Goal: Register for event/course

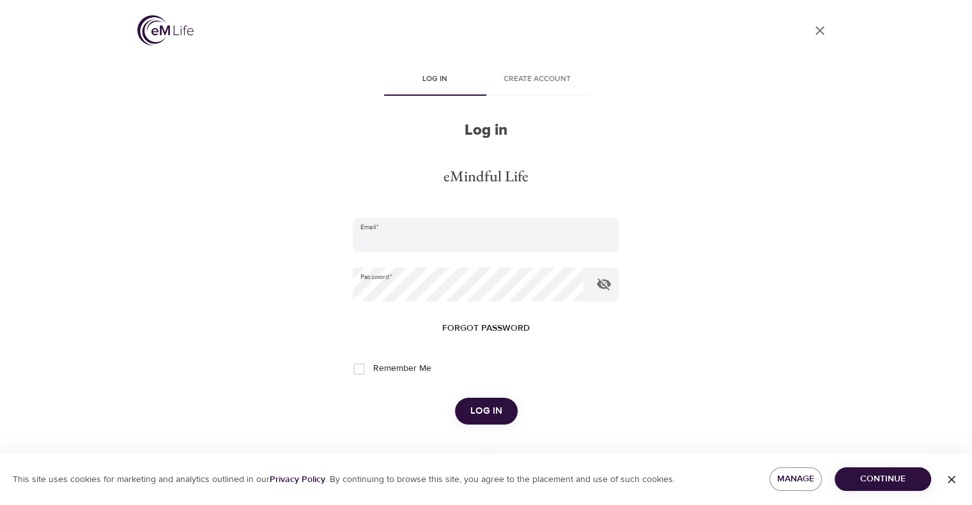
type input "[EMAIL_ADDRESS][DOMAIN_NAME]"
click at [489, 413] on span "Log in" at bounding box center [486, 411] width 32 height 17
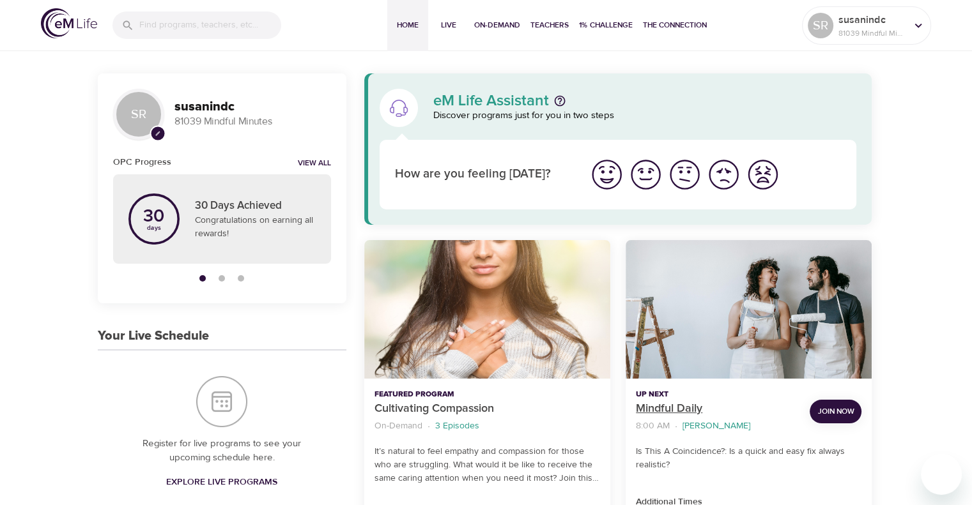
click at [673, 408] on p "Mindful Daily" at bounding box center [718, 409] width 164 height 17
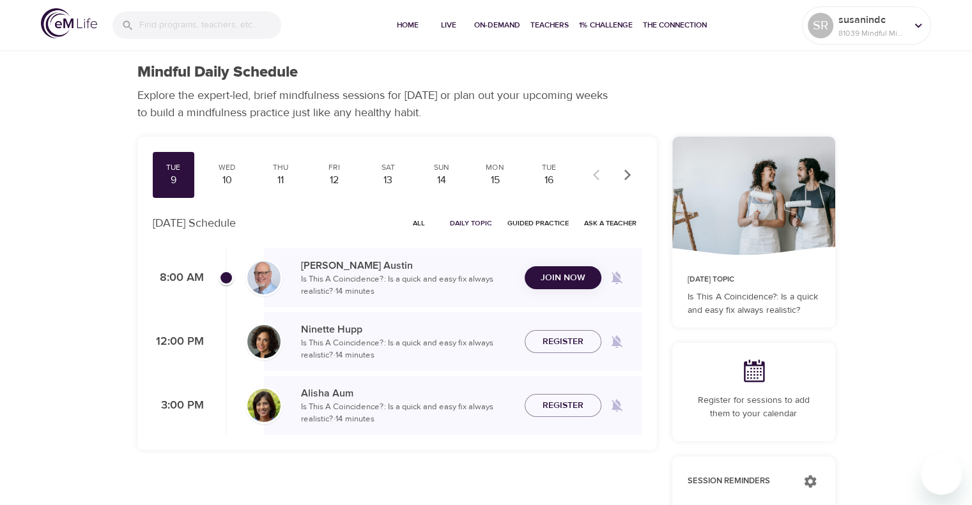
checkbox input "true"
click at [549, 266] on span "Join Now" at bounding box center [563, 263] width 45 height 16
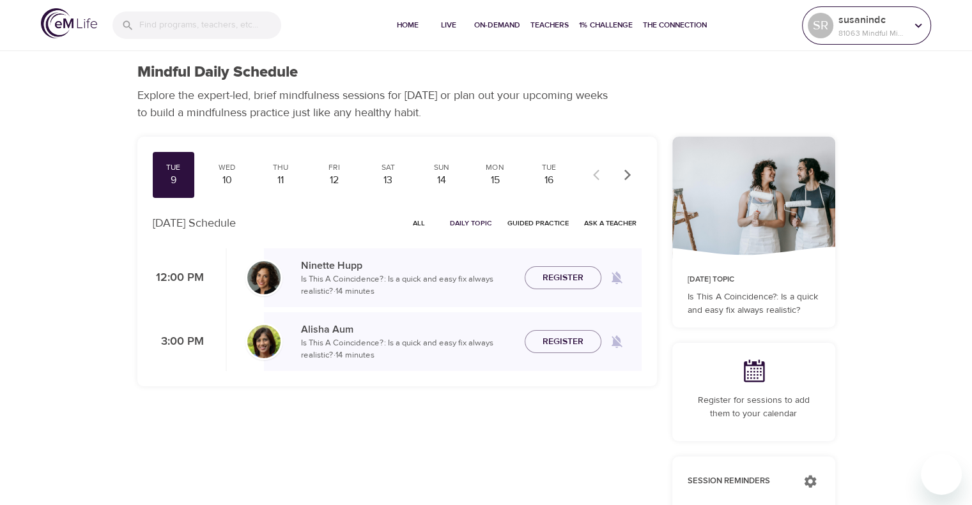
click at [918, 16] on div at bounding box center [918, 25] width 19 height 19
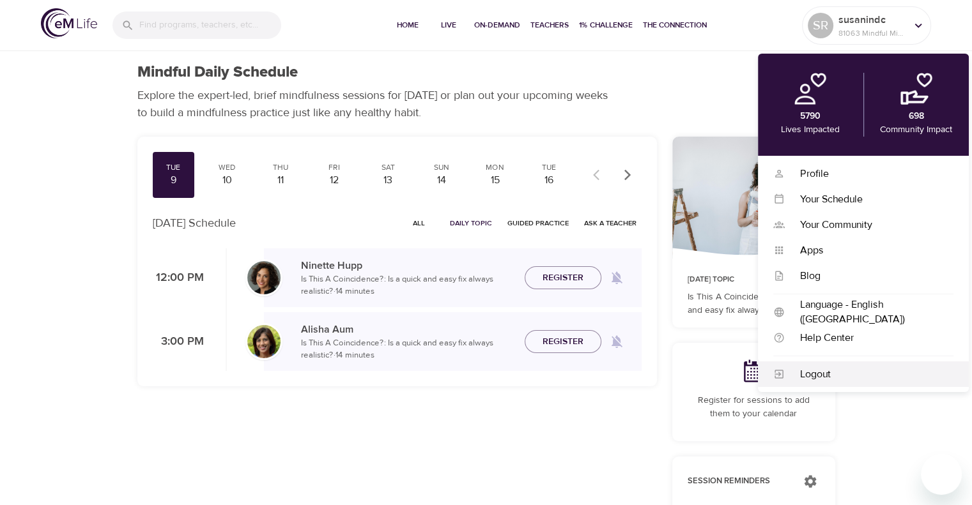
click at [818, 369] on div "Logout" at bounding box center [869, 374] width 169 height 15
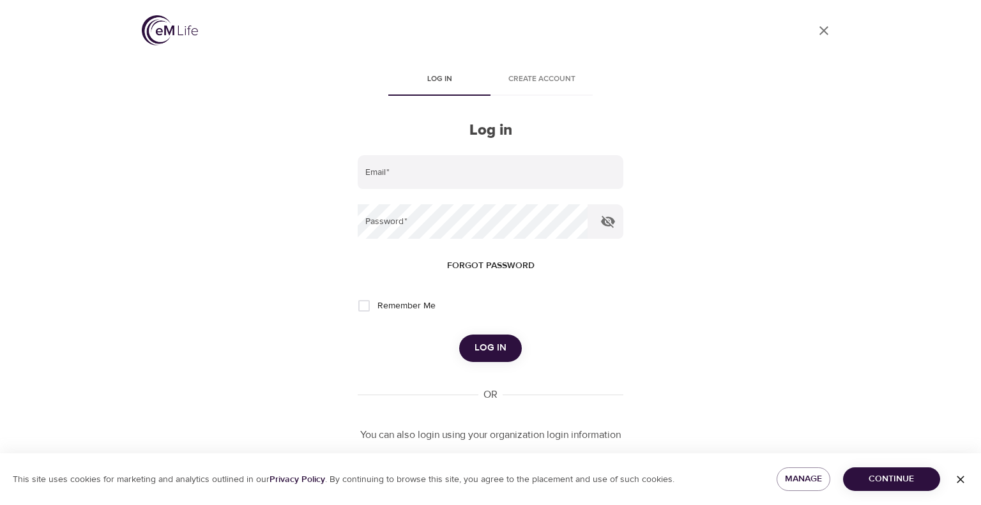
type input "[EMAIL_ADDRESS][DOMAIN_NAME]"
